Goal: Task Accomplishment & Management: Complete application form

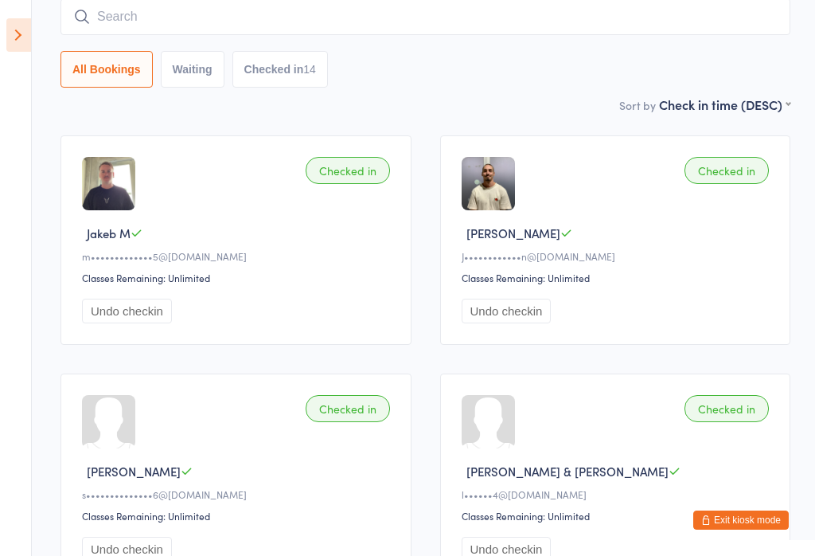
click at [717, 516] on button "Exit kiosk mode" at bounding box center [741, 519] width 96 height 19
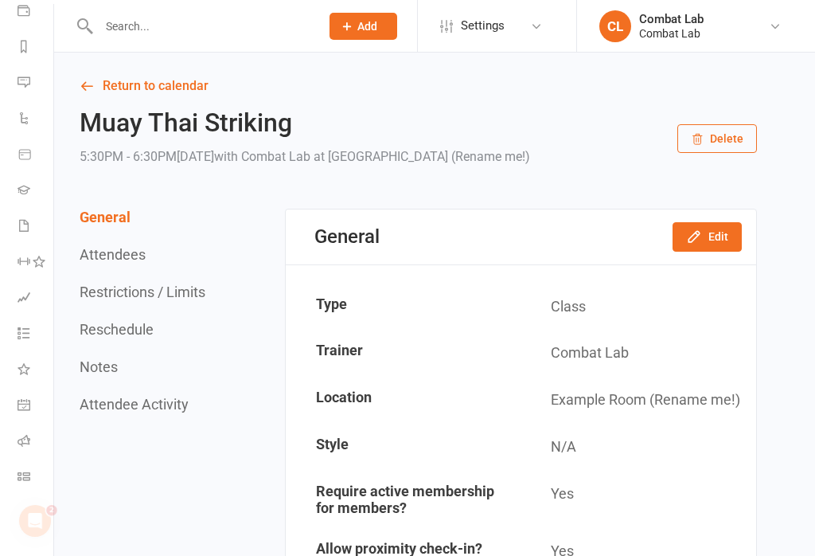
click at [350, 29] on icon at bounding box center [347, 26] width 14 height 14
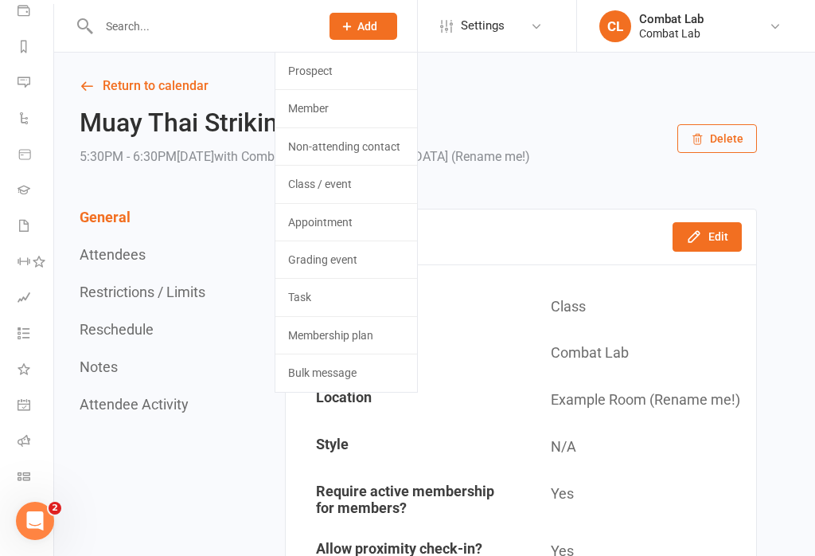
click at [310, 72] on link "Prospect" at bounding box center [346, 71] width 142 height 37
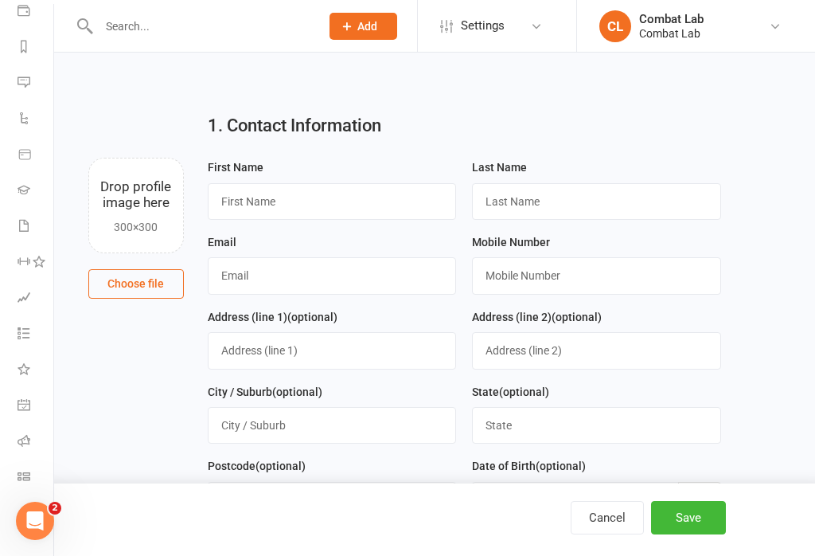
click at [167, 296] on button "Choose file" at bounding box center [136, 283] width 96 height 29
click at [380, 198] on input "text" at bounding box center [332, 201] width 249 height 37
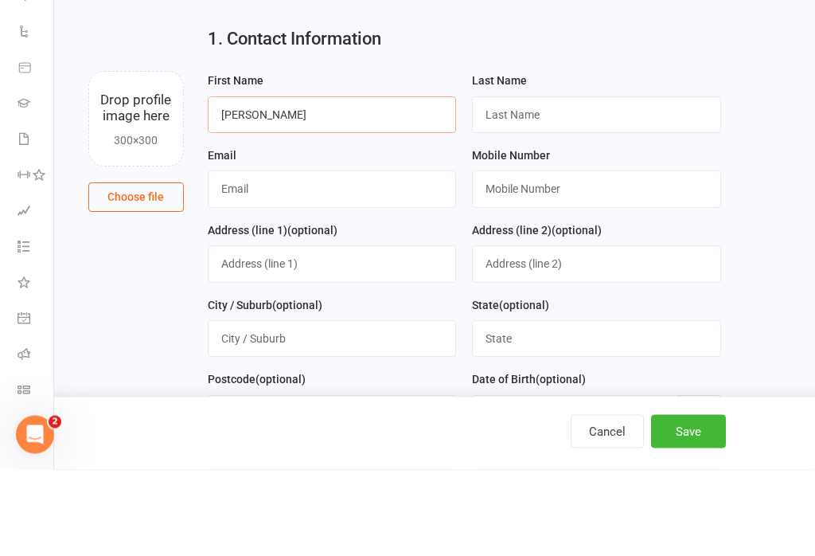
type input "Isaac"
click at [582, 183] on input "text" at bounding box center [596, 201] width 249 height 37
type input "Baldock"
click at [384, 257] on input "text" at bounding box center [332, 275] width 249 height 37
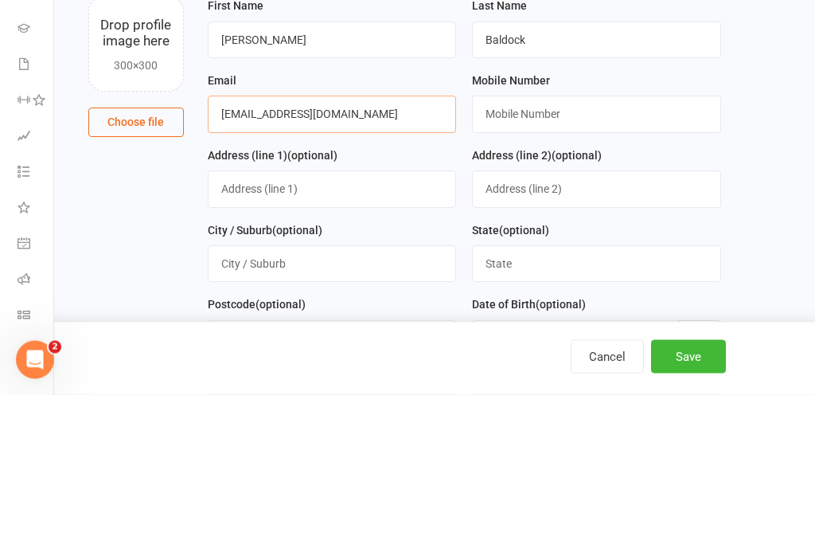
type input "97isaacbaldock@gmail.com"
click at [592, 257] on input "text" at bounding box center [596, 275] width 249 height 37
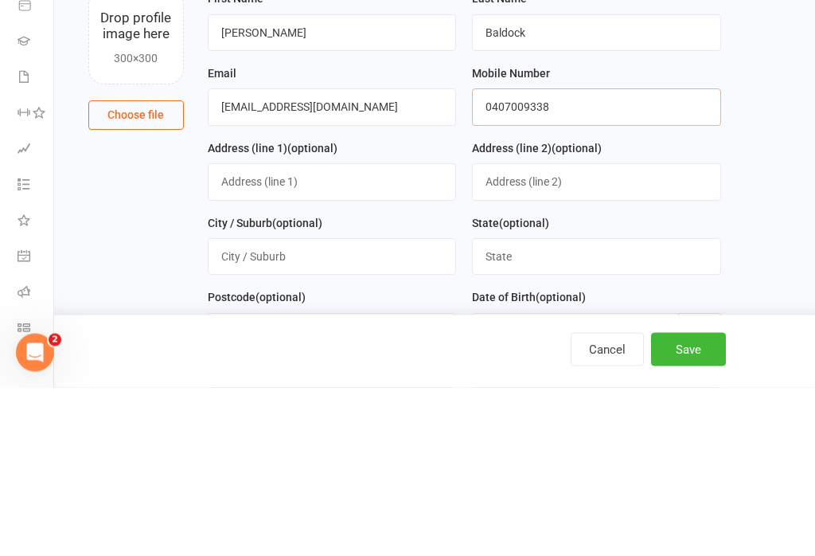
scroll to position [170, 2]
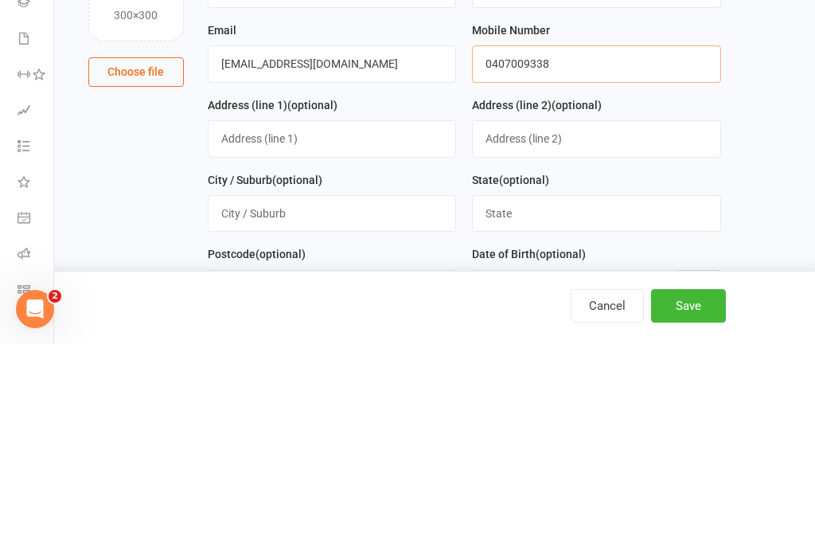
type input "0407009338"
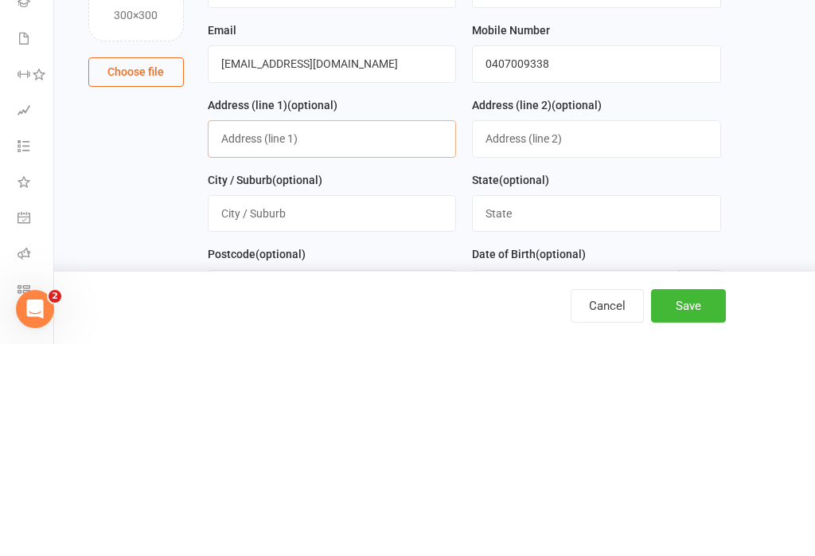
click at [362, 332] on input "text" at bounding box center [332, 350] width 249 height 37
click at [380, 382] on div "City / Suburb (optional)" at bounding box center [332, 413] width 249 height 62
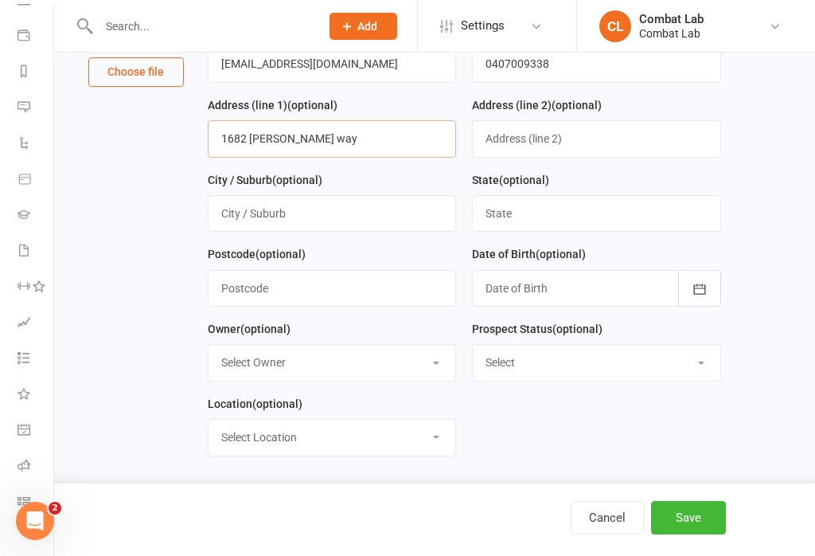
click at [399, 142] on input "1682 David low way" at bounding box center [332, 138] width 249 height 37
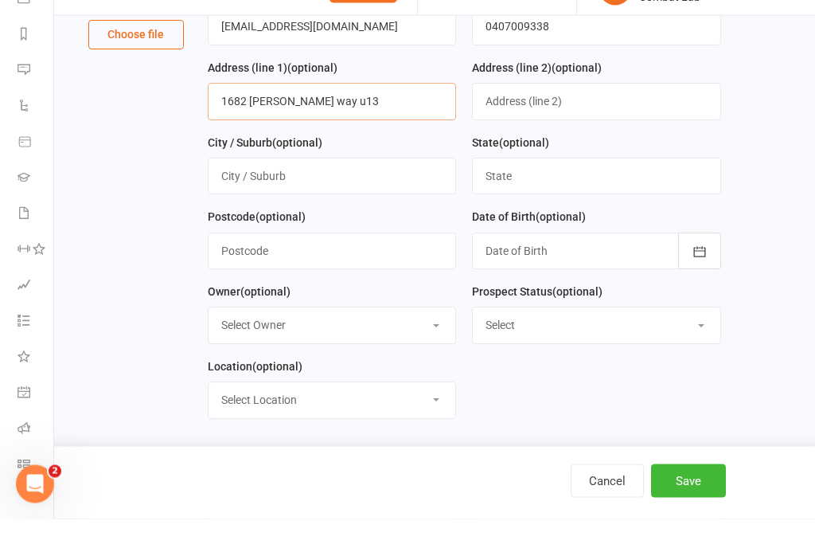
type input "1682 David low way u13"
click at [369, 195] on input "text" at bounding box center [332, 213] width 249 height 37
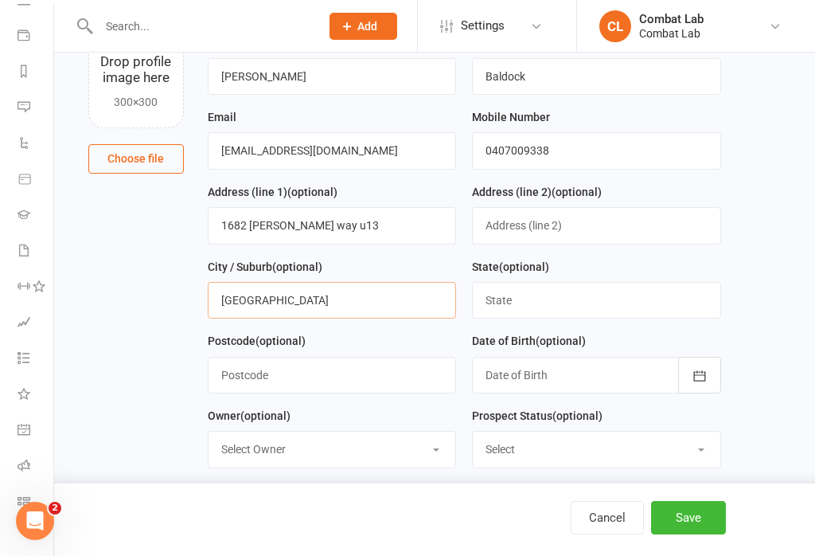
scroll to position [119, 0]
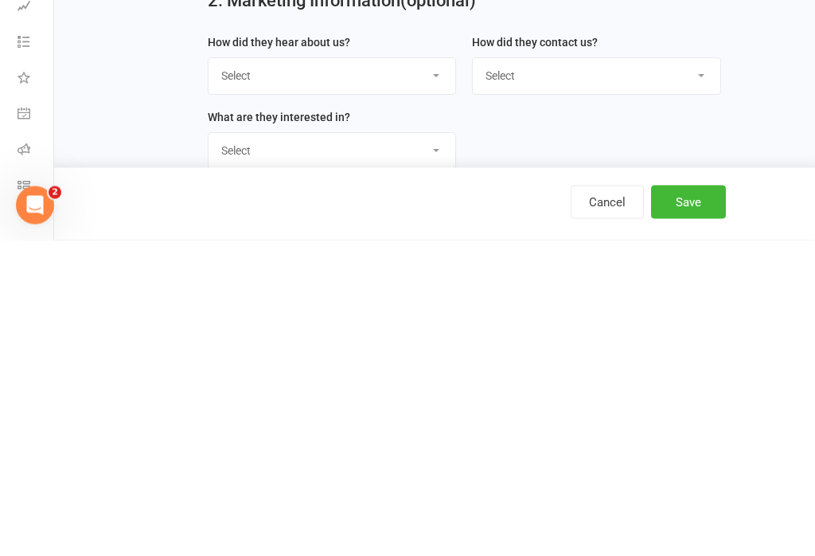
type input "Coolum beach"
click at [426, 374] on select "Select Google Through A Friend Poster Magazine Walk by Letter Box Drop Facebook" at bounding box center [333, 391] width 248 height 35
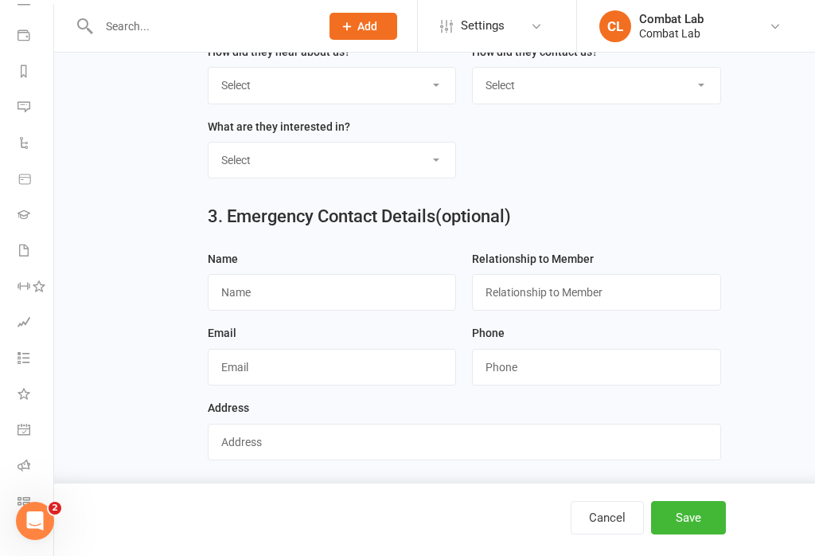
select select "Google"
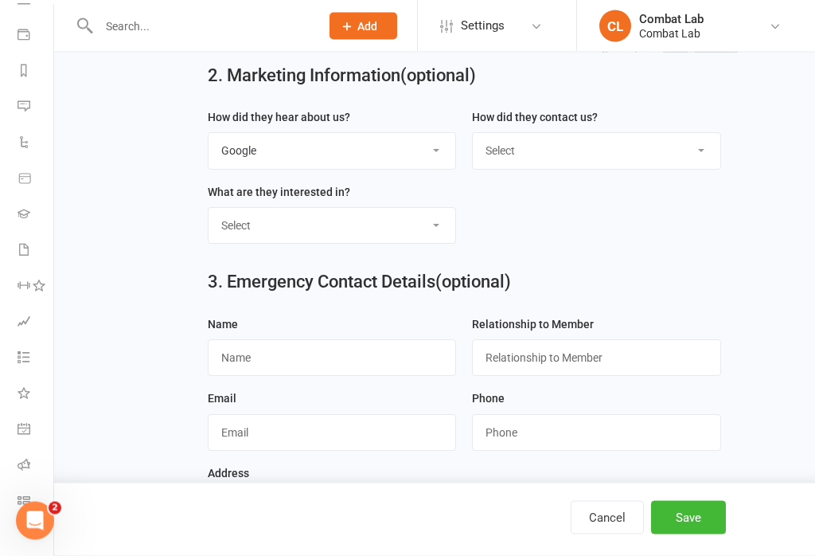
scroll to position [630, 0]
click at [661, 157] on select "Select Phone Email In-Facility" at bounding box center [597, 150] width 248 height 35
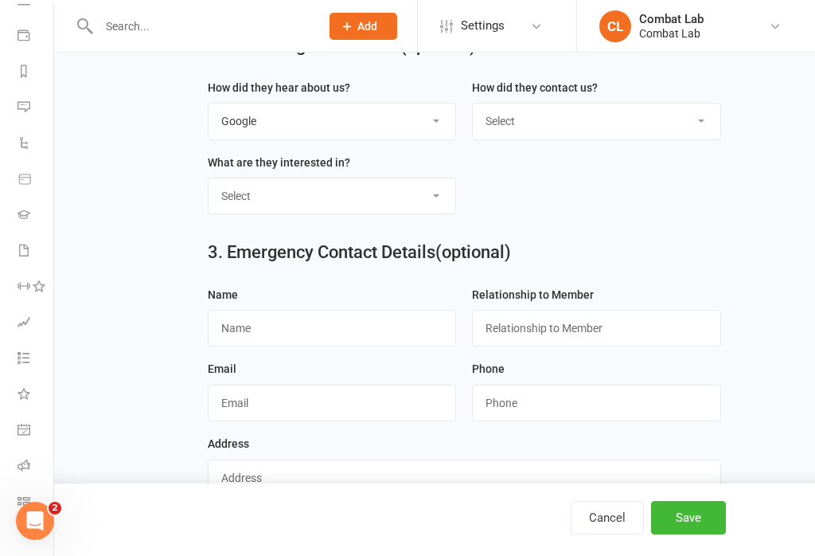
scroll to position [696, 0]
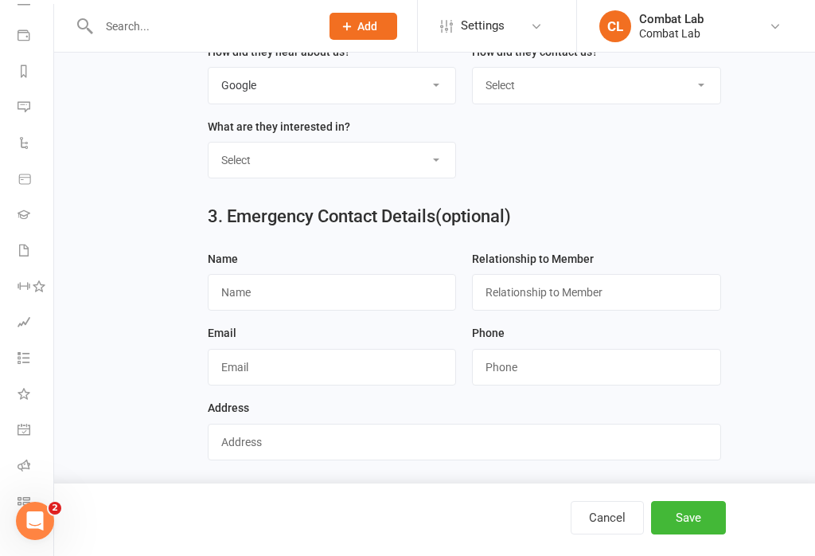
click at [709, 534] on button "Save" at bounding box center [688, 517] width 75 height 33
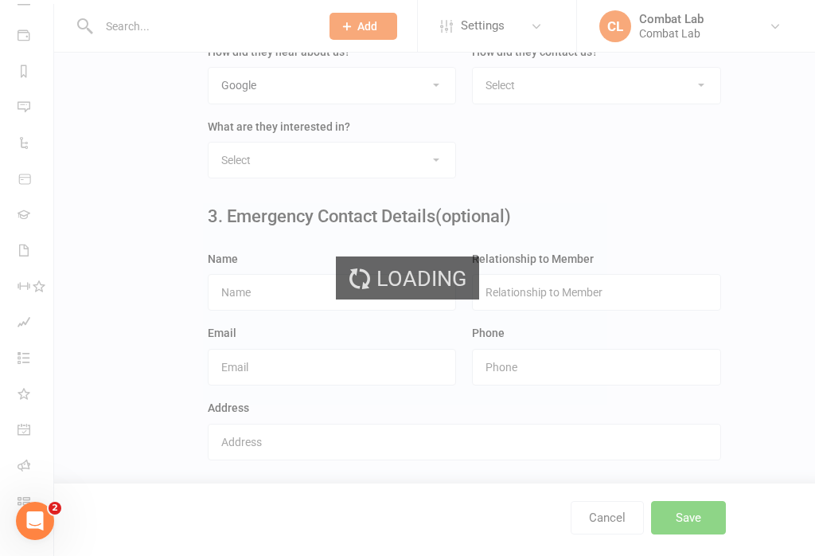
scroll to position [0, 0]
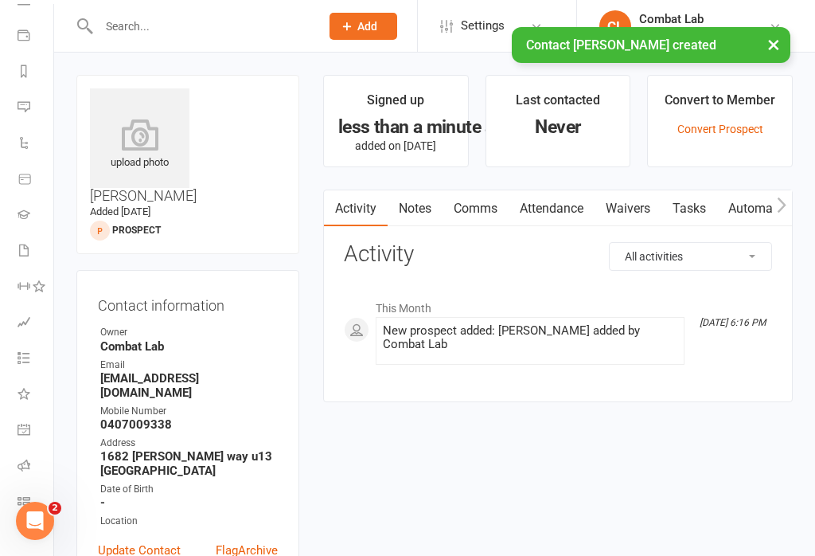
click at [150, 138] on icon at bounding box center [139, 135] width 99 height 32
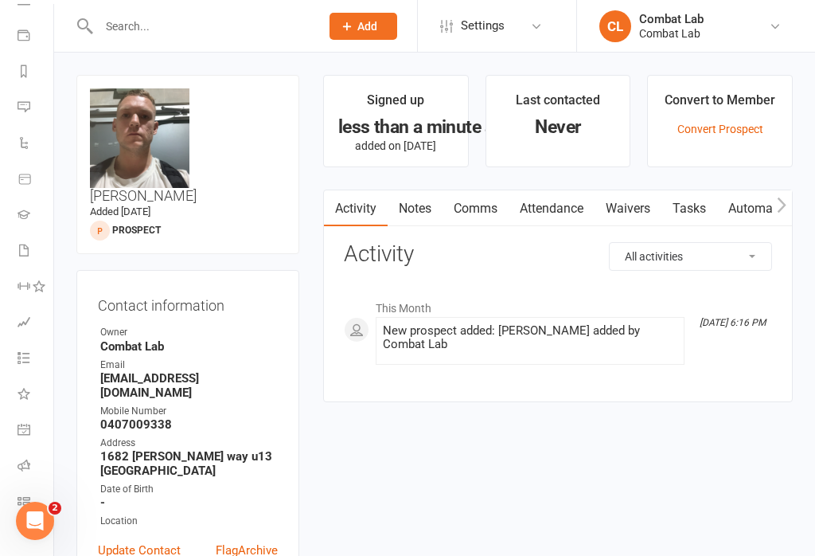
click at [634, 255] on select "All activities Bookings / Attendances Communications Notes Failed SMSes Grading…" at bounding box center [691, 256] width 162 height 27
click at [619, 211] on link "Waivers" at bounding box center [628, 208] width 67 height 37
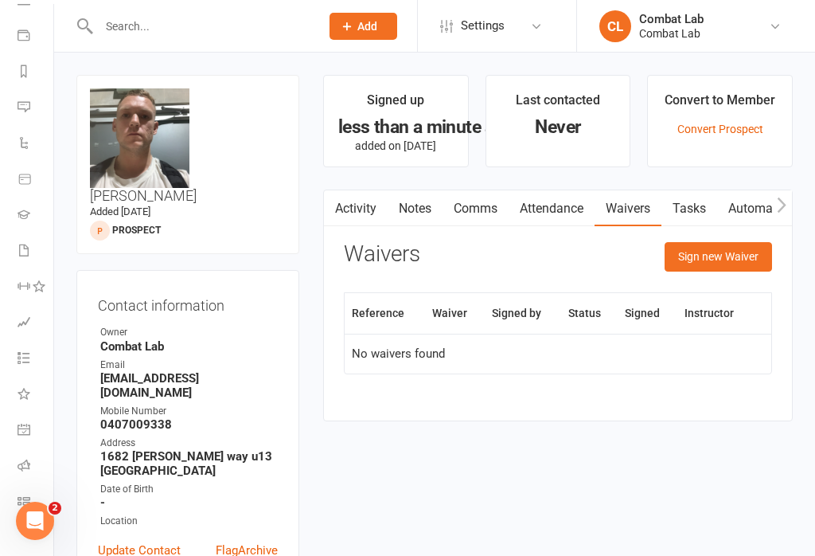
click at [686, 252] on button "Sign new Waiver" at bounding box center [718, 256] width 107 height 29
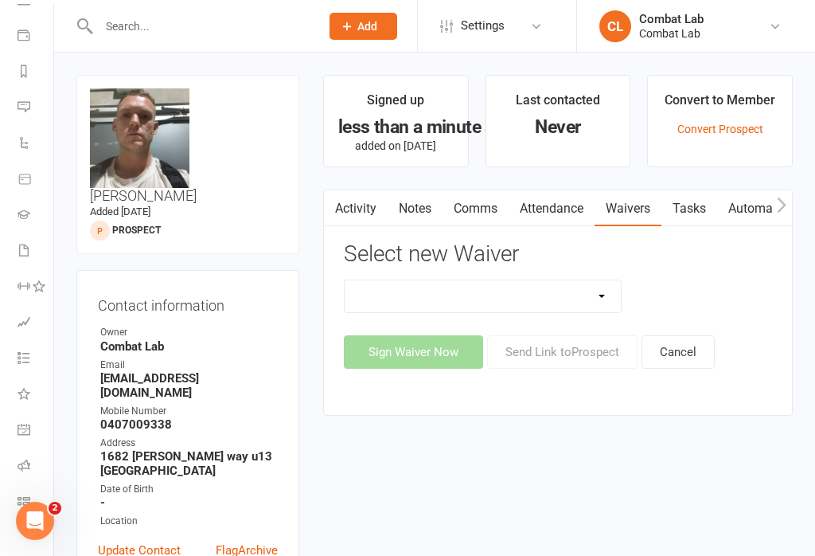
click at [437, 305] on select "Attendee Waiver and Consent Cancellation/suspension New Member Sign Up Payment …" at bounding box center [483, 296] width 276 height 32
select select "12515"
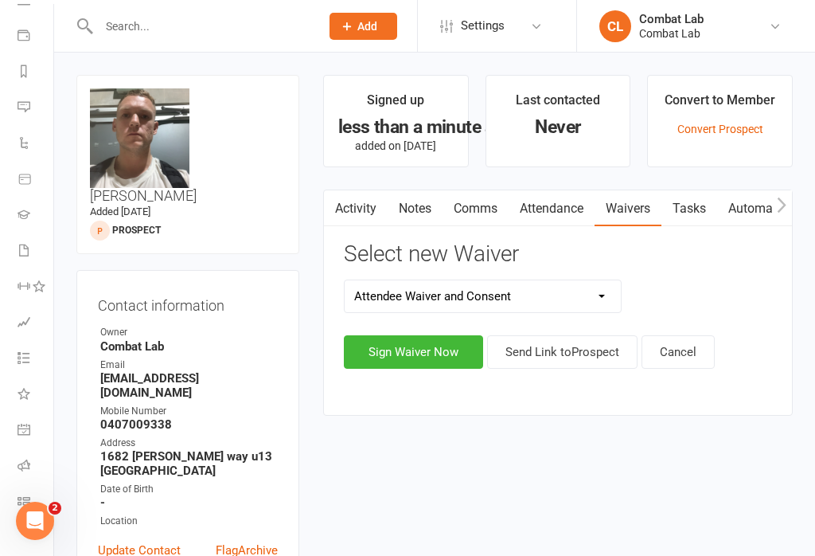
click at [379, 361] on button "Sign Waiver Now" at bounding box center [413, 351] width 139 height 33
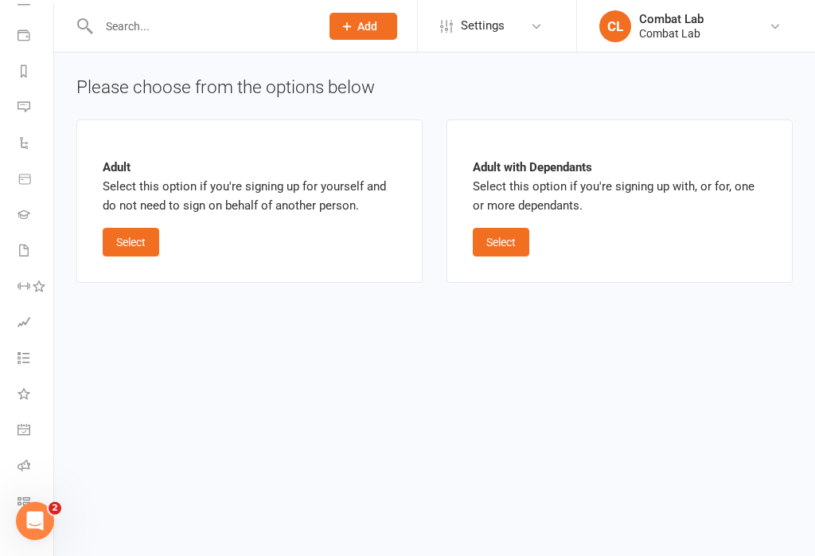
click at [135, 243] on button "Select" at bounding box center [131, 242] width 57 height 29
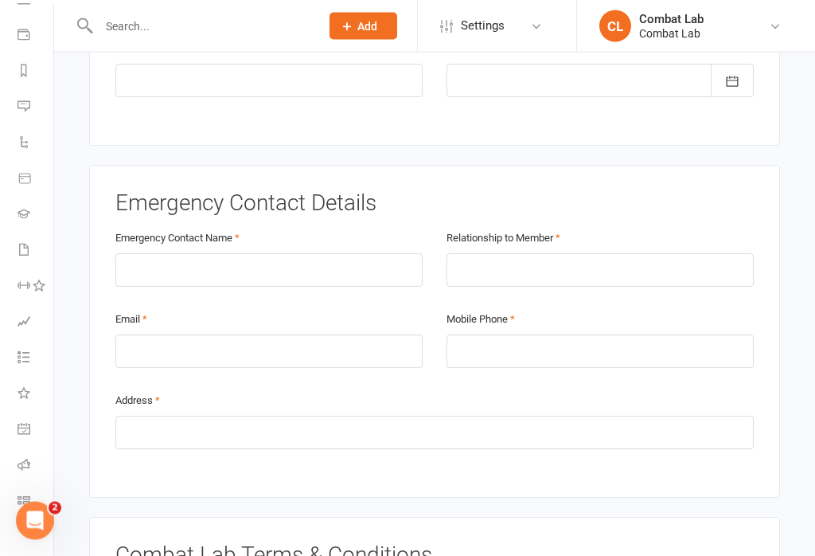
scroll to position [728, 0]
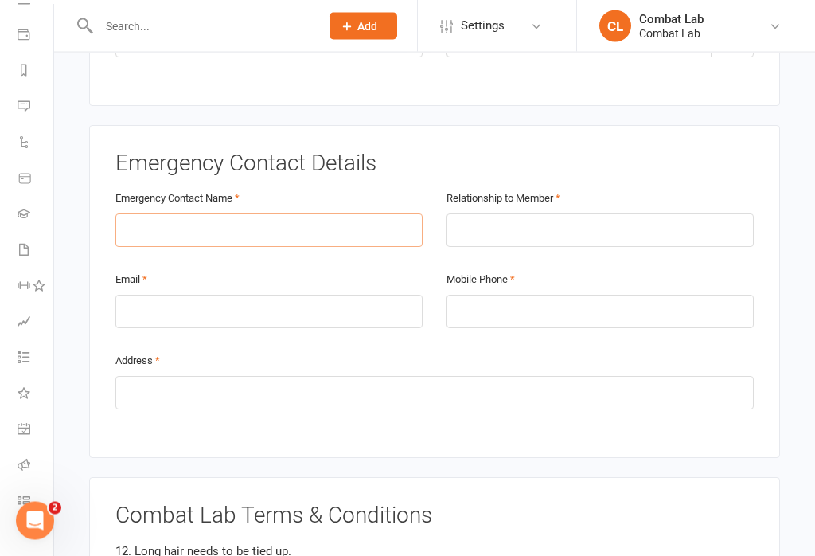
click at [326, 214] on input "text" at bounding box center [268, 230] width 307 height 33
type input "Bec patterson"
click at [625, 214] on input "text" at bounding box center [600, 230] width 307 height 33
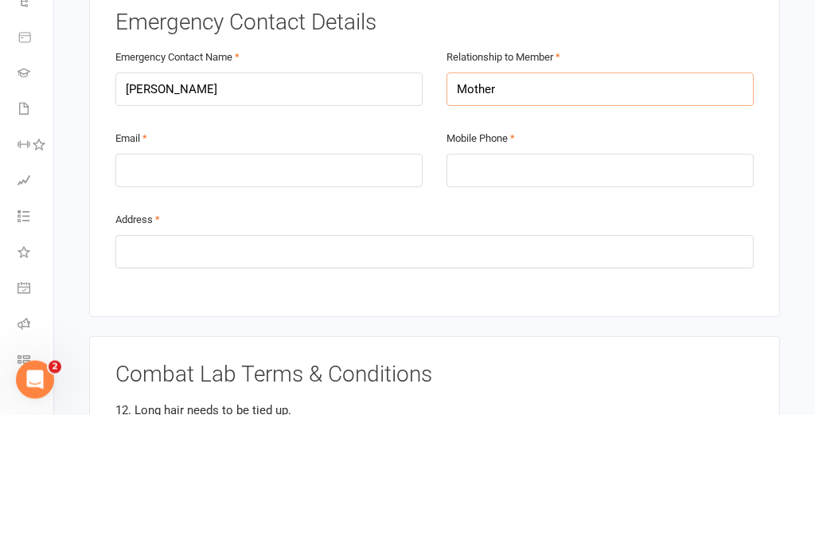
type input "Mother"
click at [348, 295] on input "email" at bounding box center [268, 311] width 307 height 33
type input "bec.mitch@bigpond.com"
click at [612, 295] on input "tel" at bounding box center [600, 311] width 307 height 33
type input "0414861342"
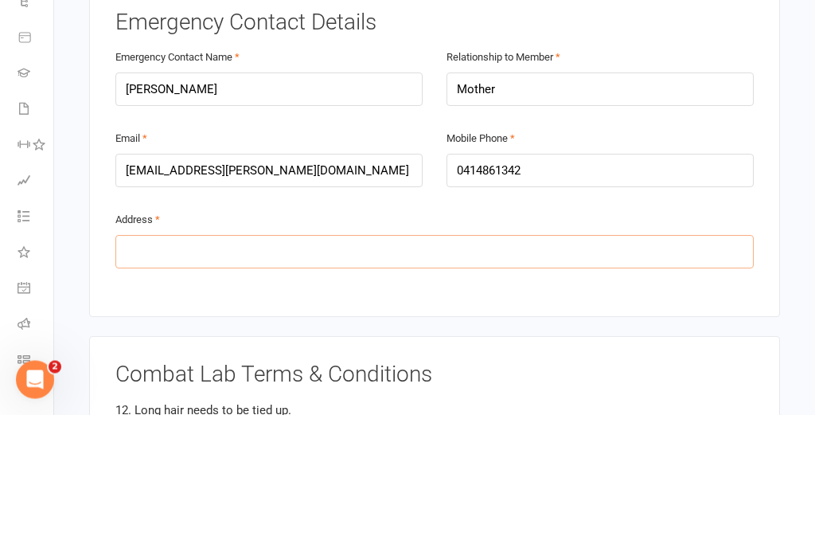
click at [632, 376] on input "text" at bounding box center [434, 392] width 638 height 33
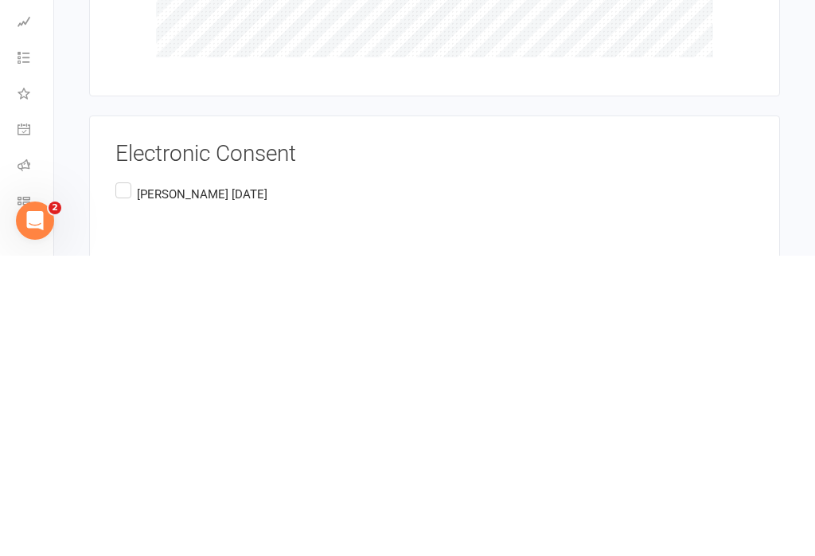
scroll to position [1776, 0]
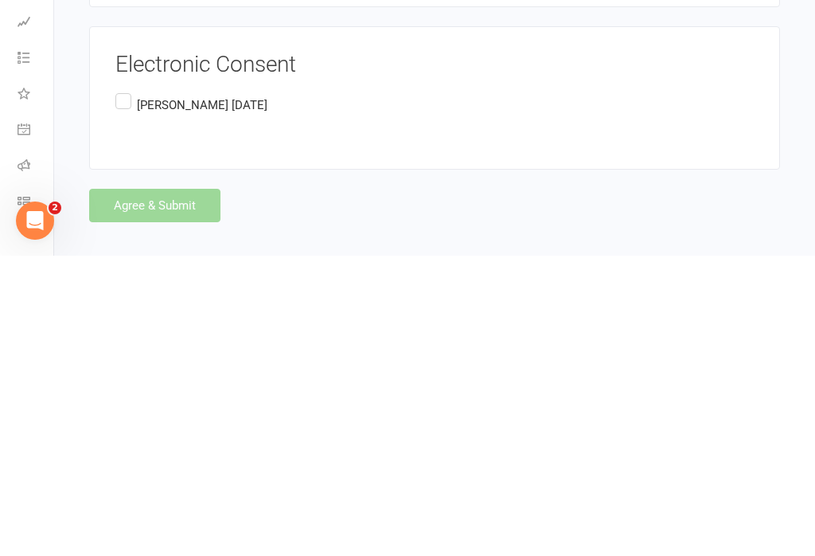
type input "24 Horans lane"
click at [128, 390] on label "Isaac Baldock August 12th 2025" at bounding box center [191, 405] width 152 height 31
click at [126, 390] on input "Isaac Baldock August 12th 2025" at bounding box center [120, 390] width 10 height 0
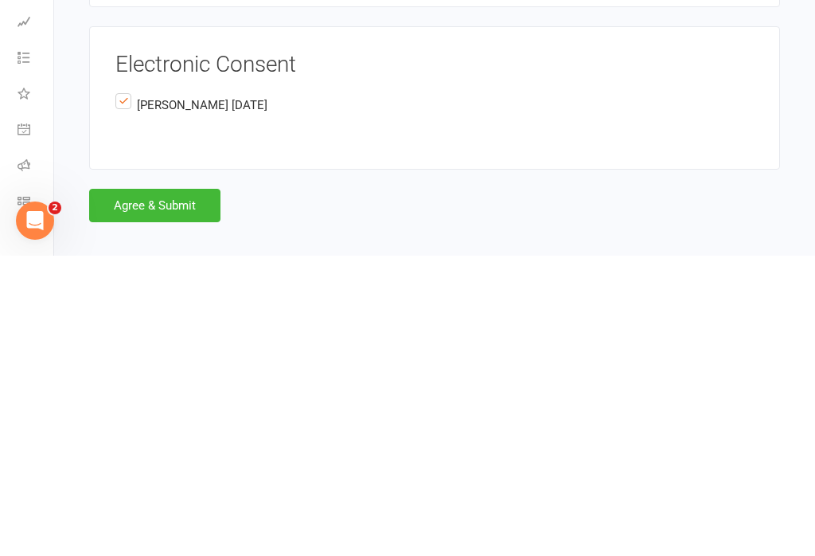
scroll to position [1751, 0]
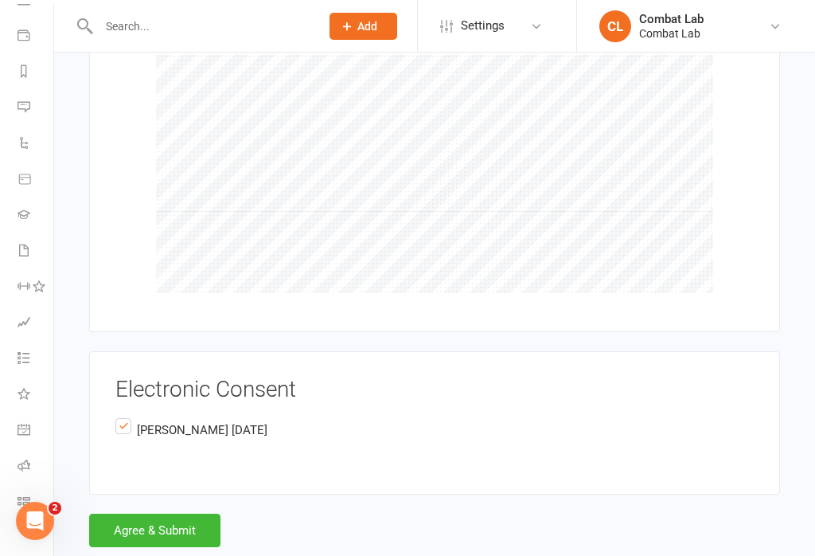
click at [187, 513] on button "Agree & Submit" at bounding box center [154, 529] width 131 height 33
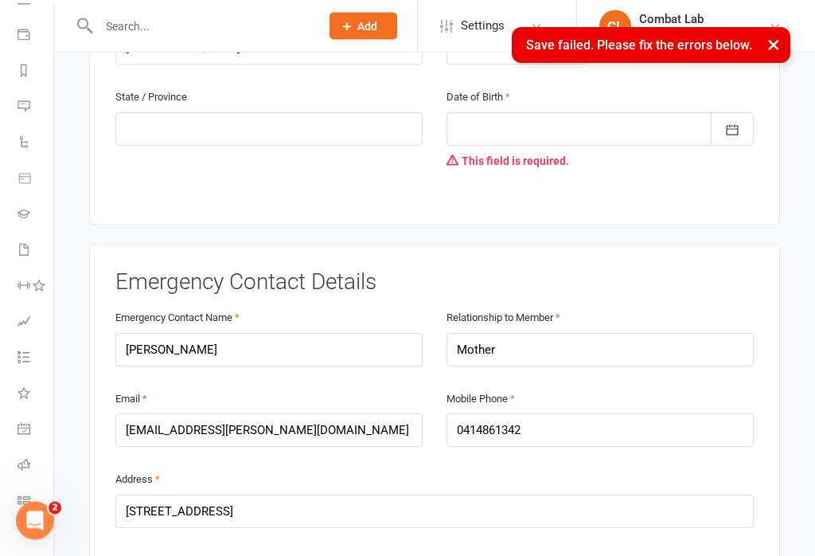
scroll to position [524, 0]
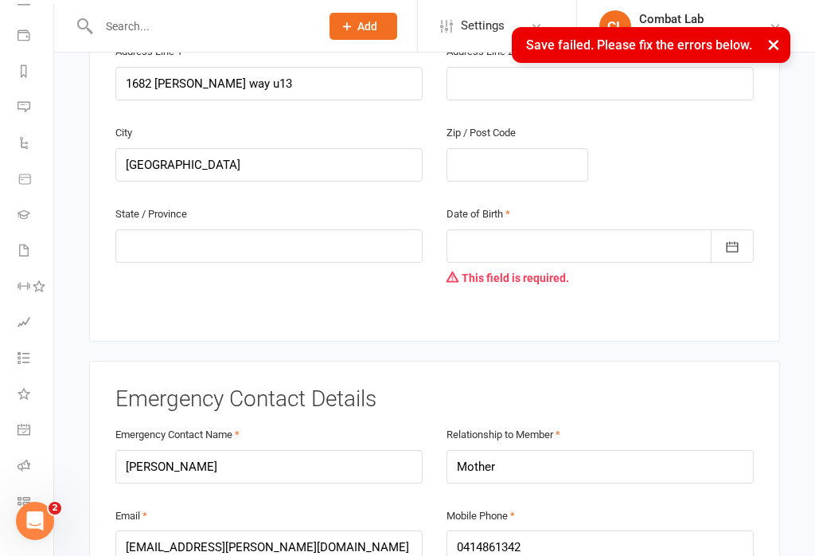
click at [581, 230] on div at bounding box center [600, 245] width 307 height 33
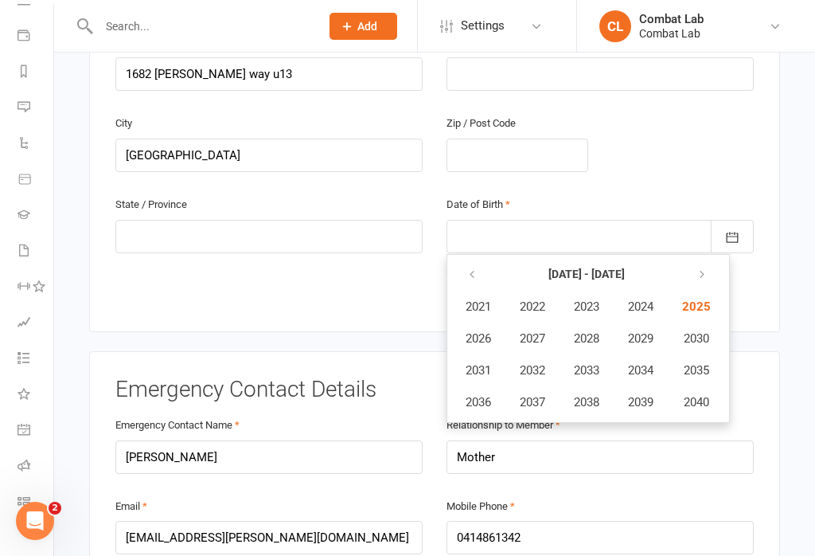
scroll to position [517, 0]
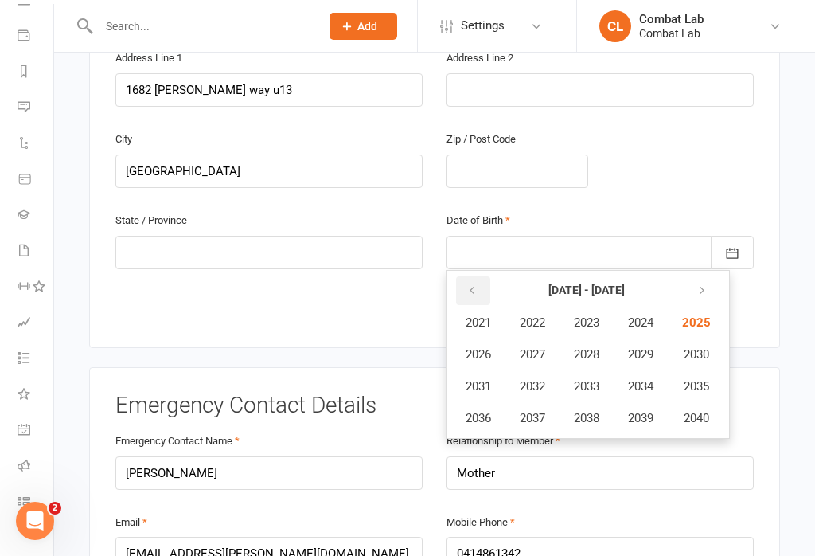
click at [478, 276] on button "button" at bounding box center [473, 290] width 34 height 29
click at [475, 284] on icon "button" at bounding box center [471, 290] width 11 height 13
click at [541, 411] on span "1997" at bounding box center [532, 418] width 25 height 14
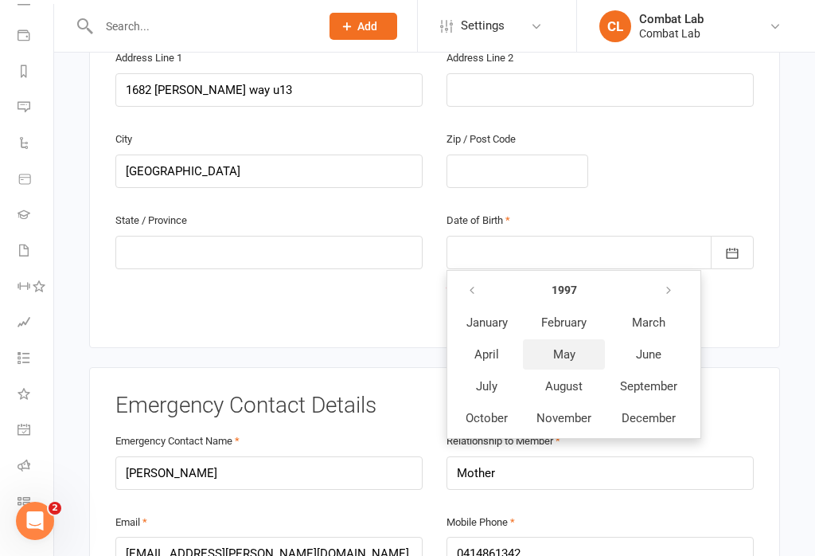
click at [568, 347] on span "May" at bounding box center [564, 354] width 22 height 14
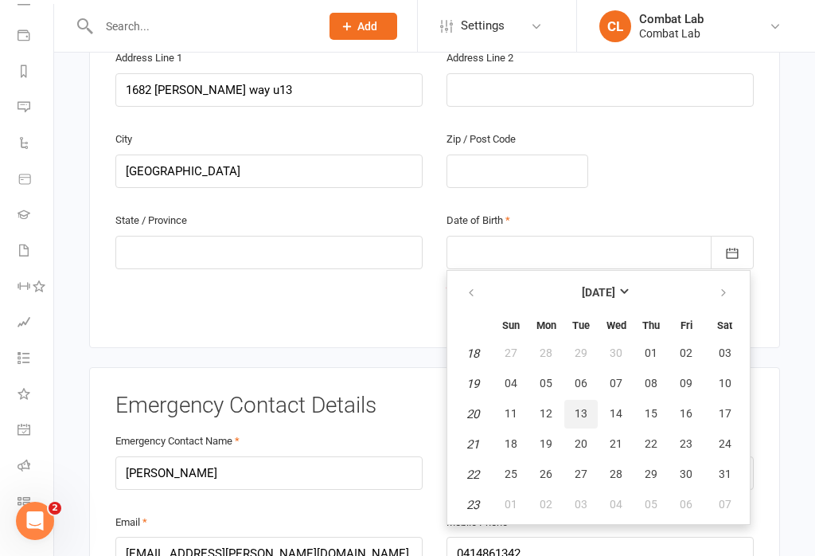
click at [583, 400] on button "13" at bounding box center [580, 414] width 33 height 29
type input "13 May 1997"
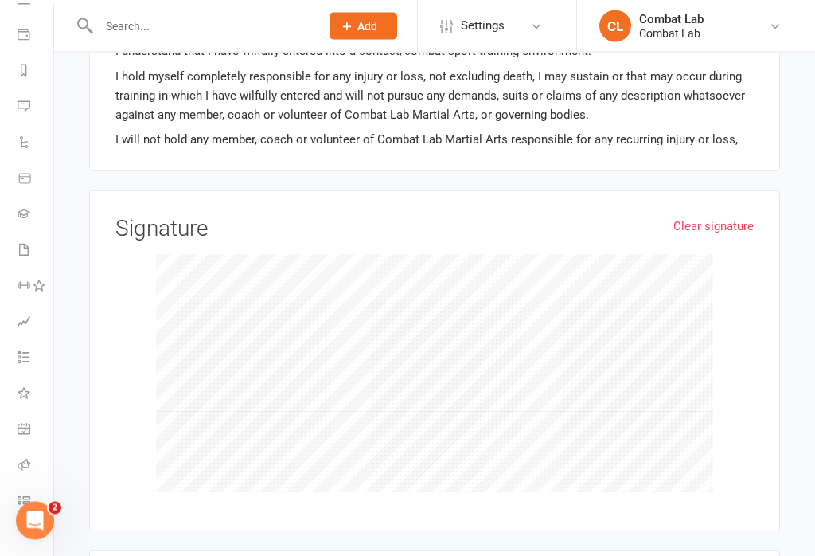
scroll to position [1781, 0]
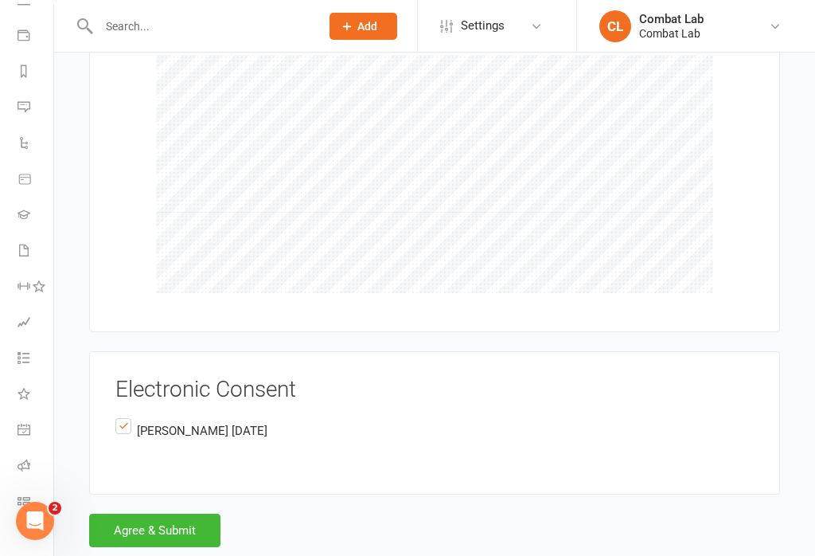
click at [193, 513] on button "Agree & Submit" at bounding box center [154, 529] width 131 height 33
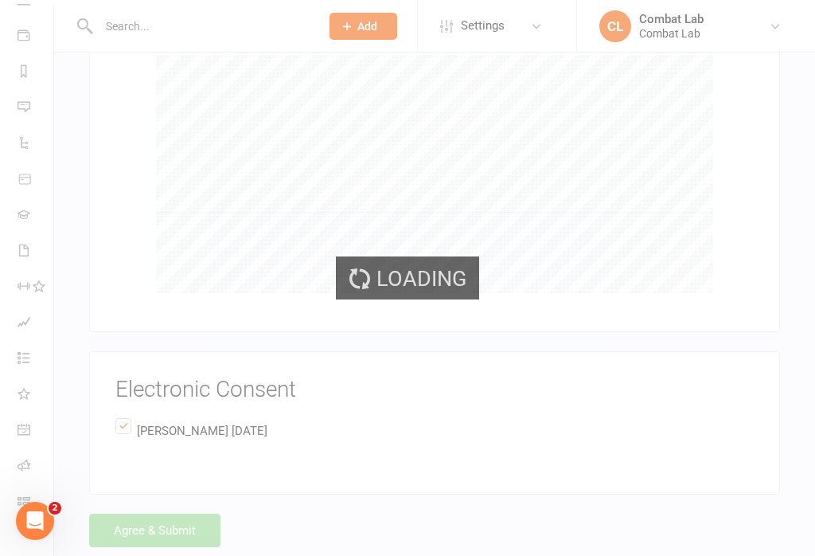
scroll to position [1751, 0]
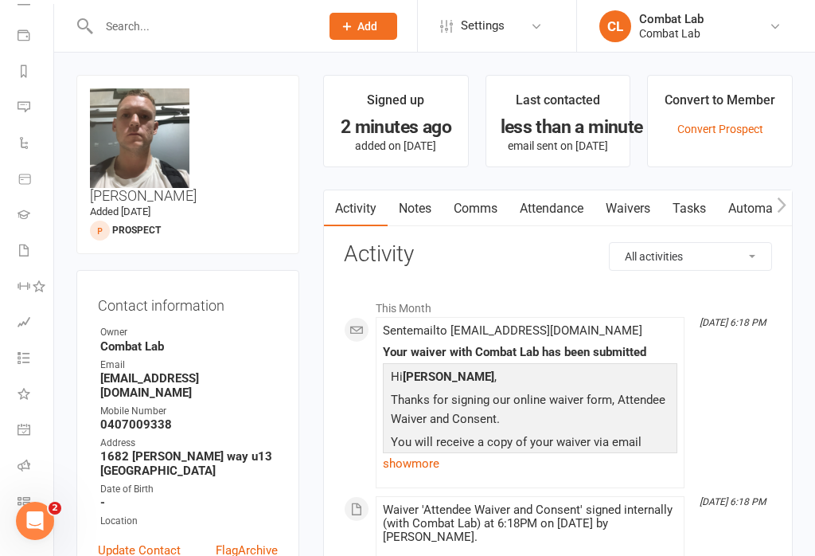
click at [8, 499] on li "Class check-in" at bounding box center [24, 503] width 53 height 36
click at [29, 491] on link "Class check-in" at bounding box center [36, 503] width 36 height 36
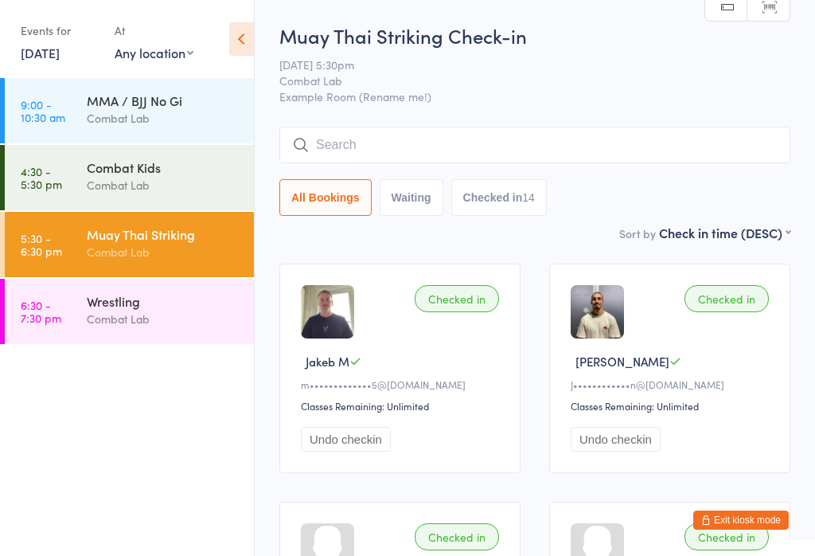
click at [171, 309] on div "Wrestling" at bounding box center [164, 301] width 154 height 18
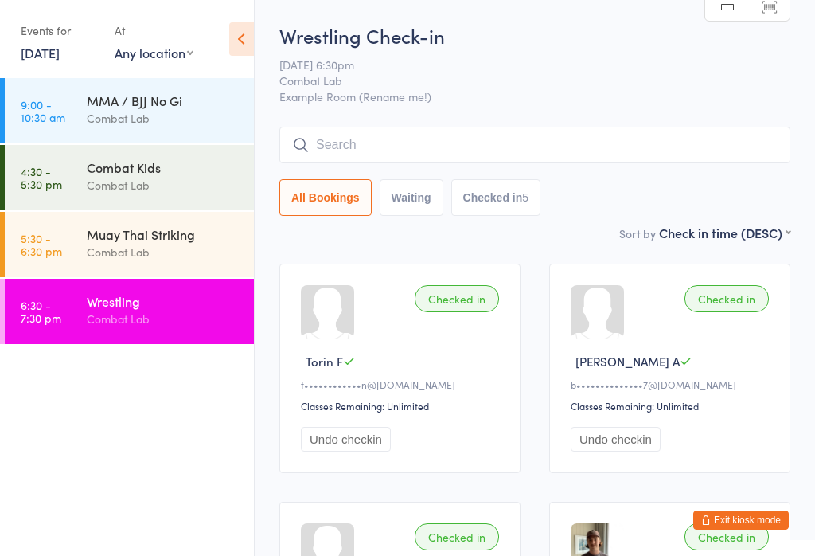
click at [598, 154] on input "search" at bounding box center [534, 145] width 511 height 37
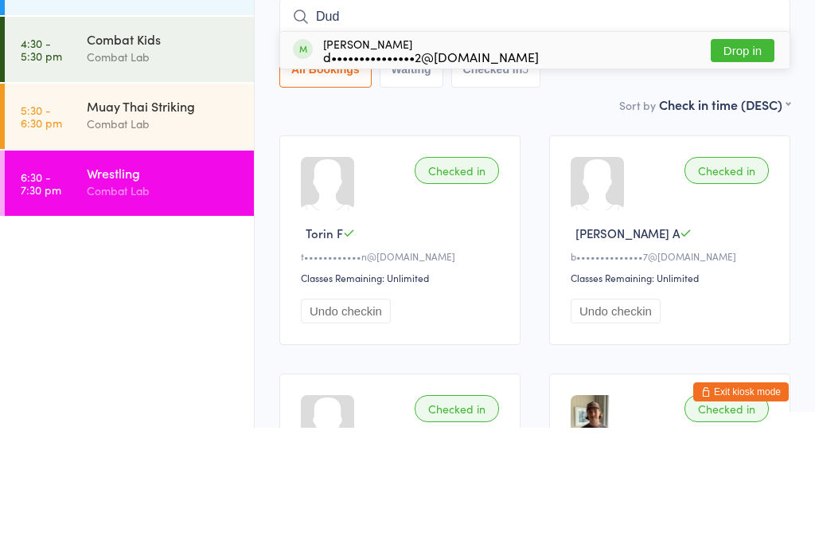
type input "Dud"
click at [751, 167] on button "Drop in" at bounding box center [743, 178] width 64 height 23
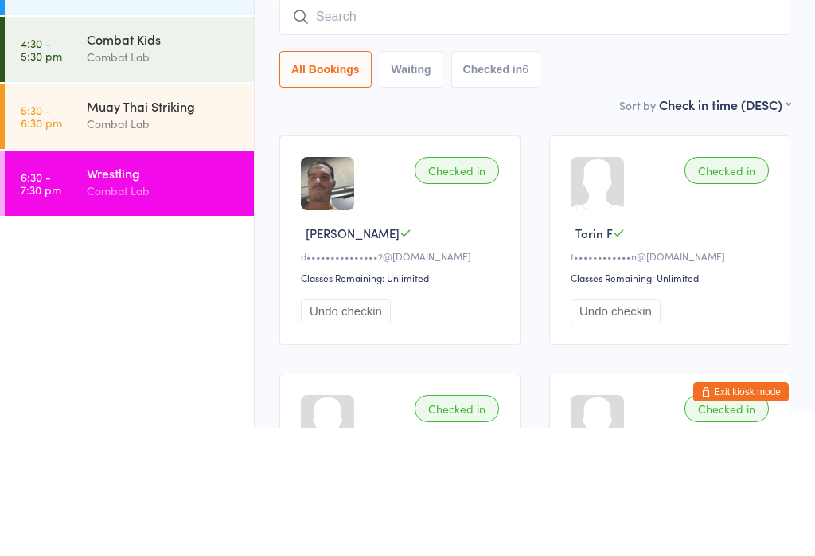
click at [166, 243] on div "Combat Lab" at bounding box center [164, 252] width 154 height 18
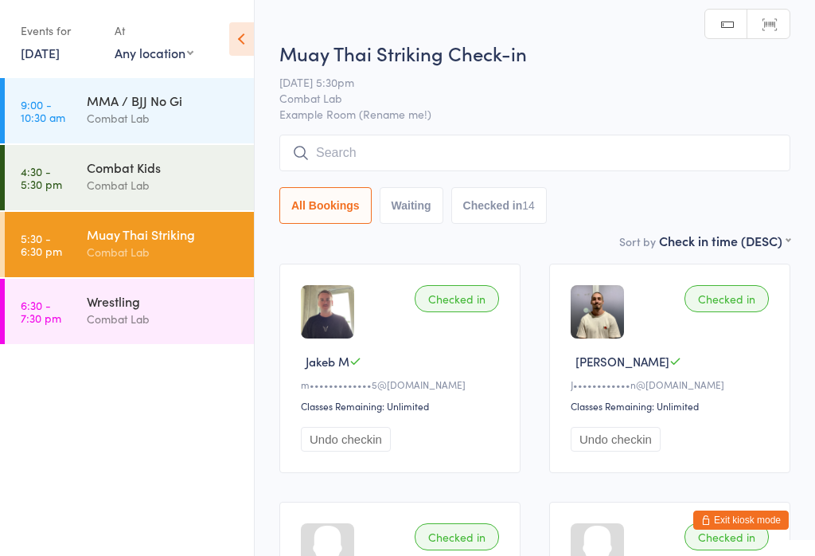
click at [580, 168] on input "search" at bounding box center [534, 153] width 511 height 37
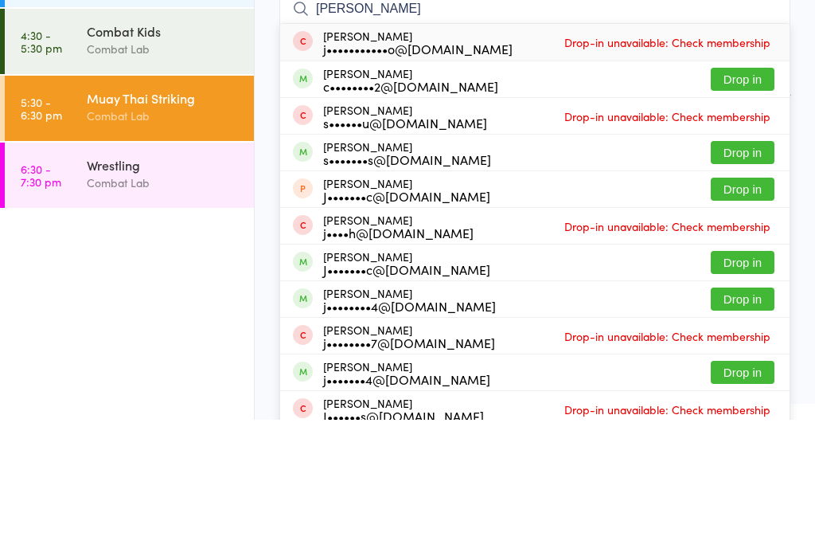
type input "[PERSON_NAME]"
click at [468, 216] on div "c••••••••2@[DOMAIN_NAME]" at bounding box center [410, 222] width 175 height 13
